Goal: Task Accomplishment & Management: Use online tool/utility

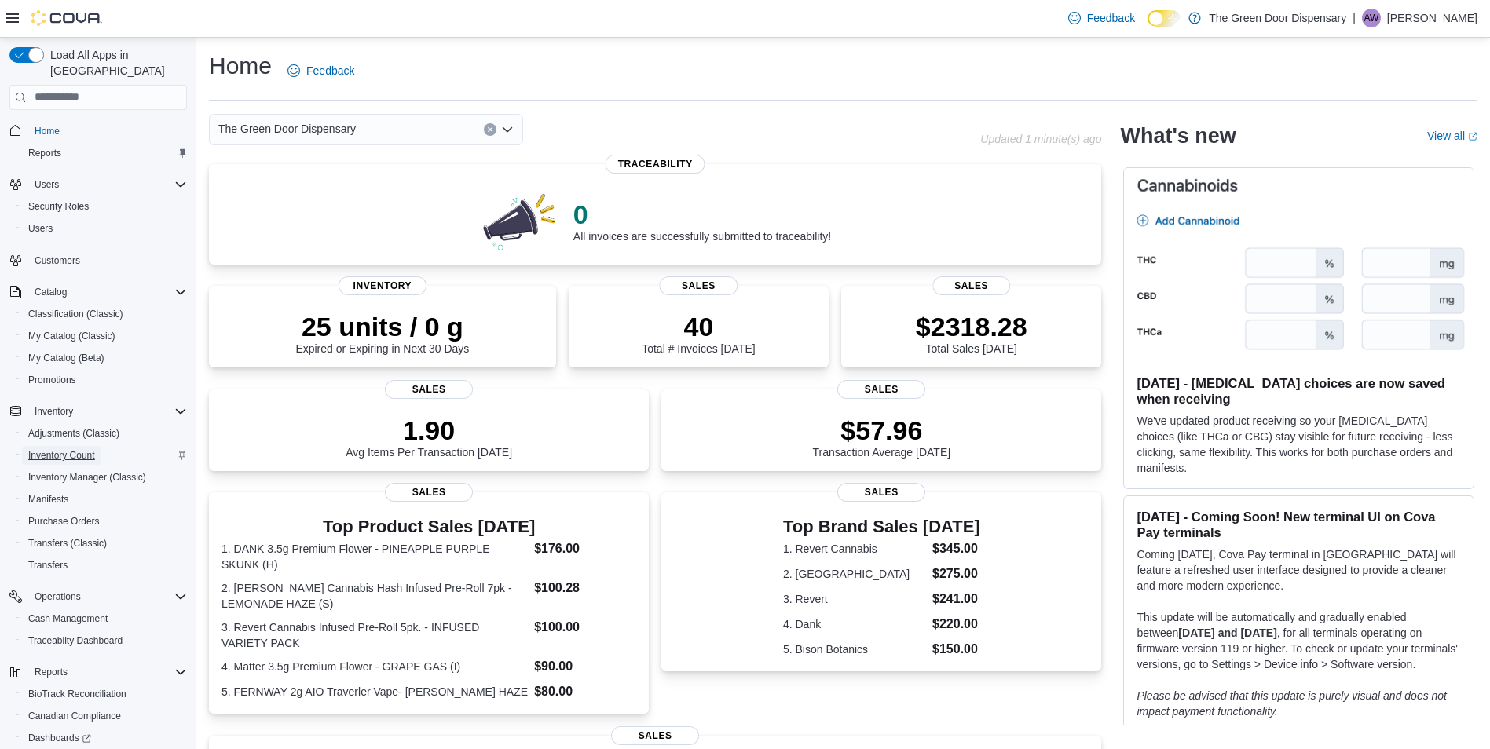
click at [60, 449] on span "Inventory Count" at bounding box center [61, 455] width 67 height 13
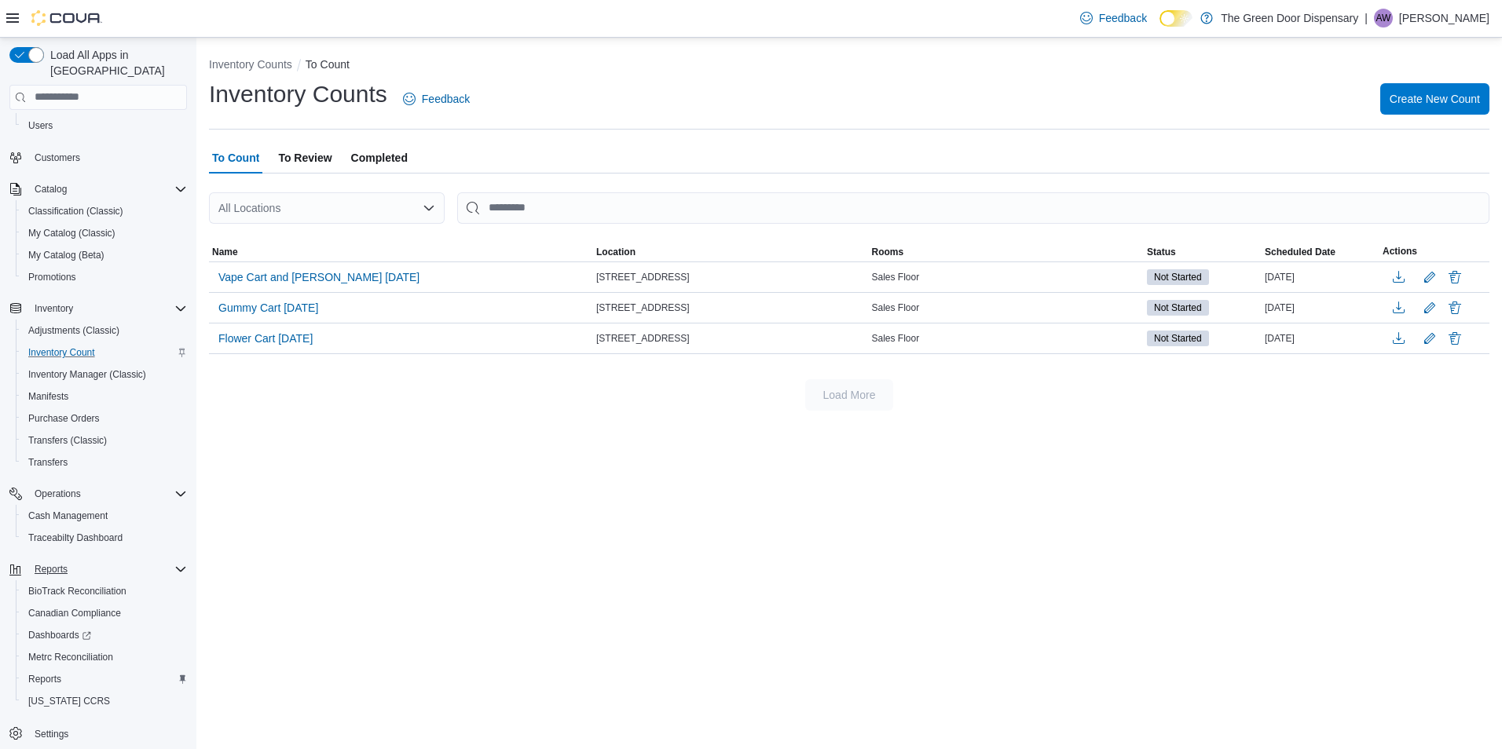
scroll to position [109, 0]
click at [49, 667] on span "Reports" at bounding box center [44, 673] width 33 height 13
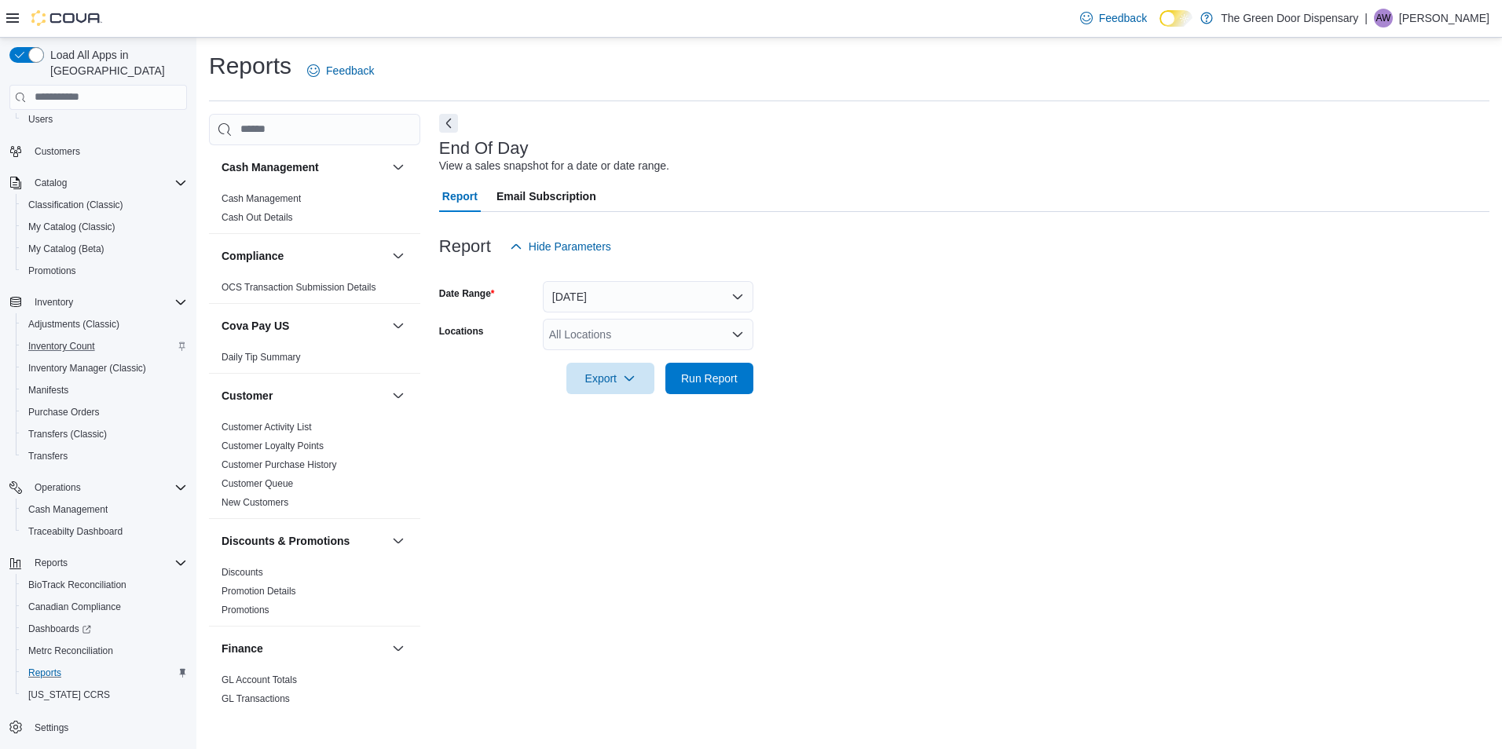
click at [637, 341] on div "All Locations" at bounding box center [648, 334] width 210 height 31
click at [630, 386] on span "[STREET_ADDRESS]" at bounding box center [630, 384] width 108 height 16
click at [972, 369] on form "Date Range [DATE] Locations [STREET_ADDRESS] Export Run Report" at bounding box center [964, 328] width 1050 height 132
click at [637, 379] on span "Export" at bounding box center [610, 377] width 69 height 31
click at [617, 441] on span "Export to Pdf" at bounding box center [612, 441] width 71 height 13
